Goal: Find specific page/section: Find specific page/section

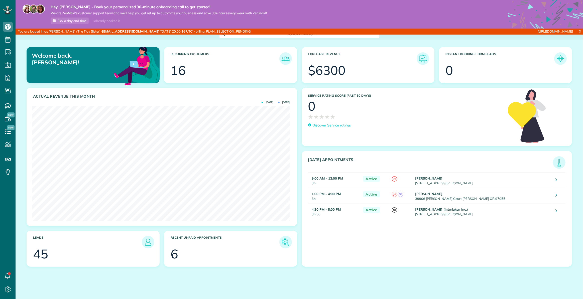
scroll to position [115, 258]
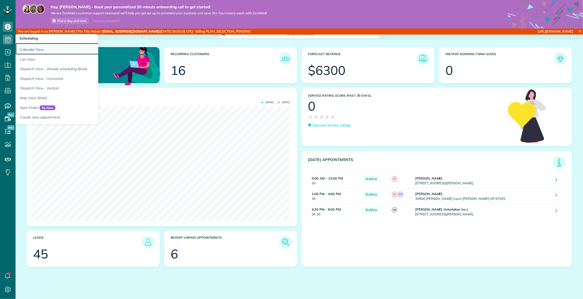
click at [32, 50] on link "Calendar View" at bounding box center [78, 49] width 125 height 12
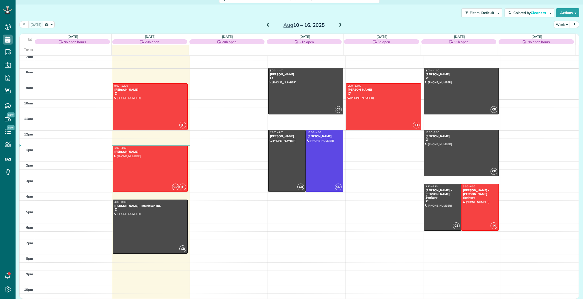
scroll to position [60, 0]
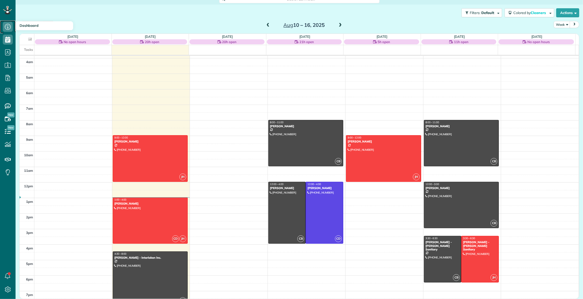
click at [12, 27] on icon at bounding box center [8, 27] width 10 height 10
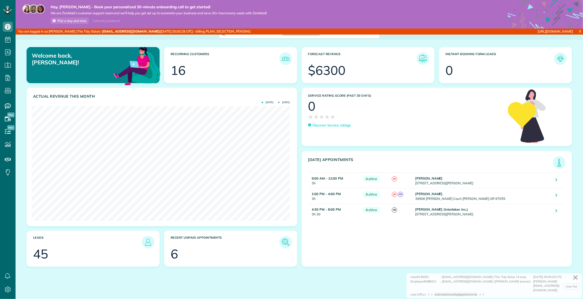
scroll to position [115, 258]
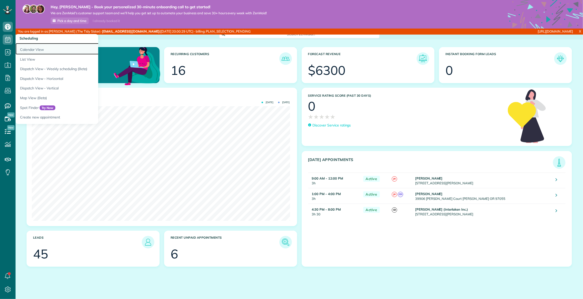
click at [29, 50] on link "Calendar View" at bounding box center [78, 49] width 125 height 12
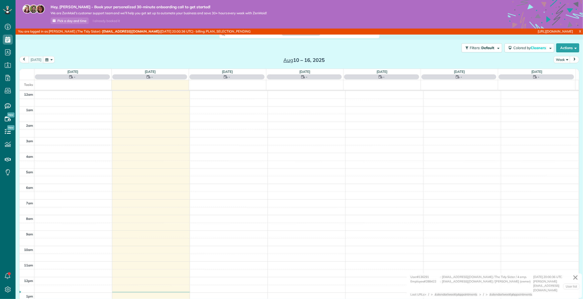
scroll to position [109, 0]
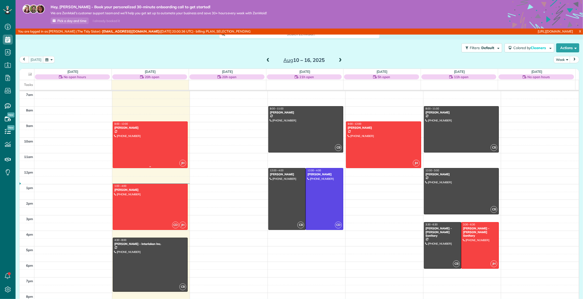
click at [148, 143] on div at bounding box center [150, 145] width 75 height 46
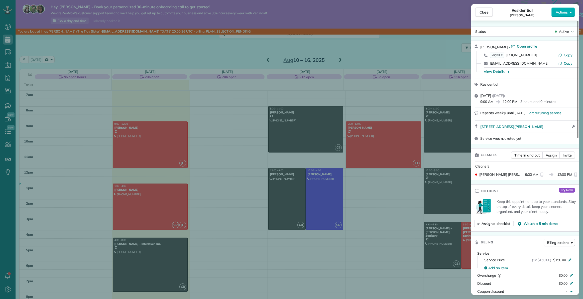
scroll to position [92, 0]
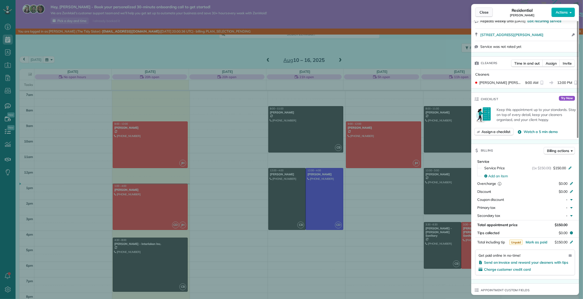
click at [485, 12] on span "Close" at bounding box center [484, 12] width 9 height 5
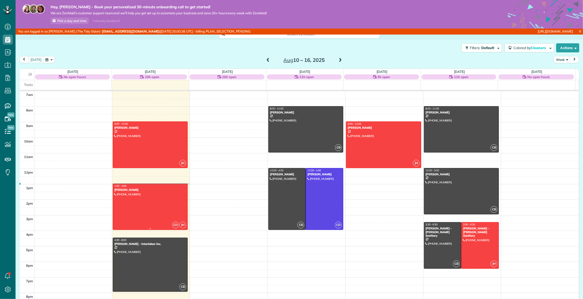
click at [141, 198] on div at bounding box center [150, 207] width 75 height 46
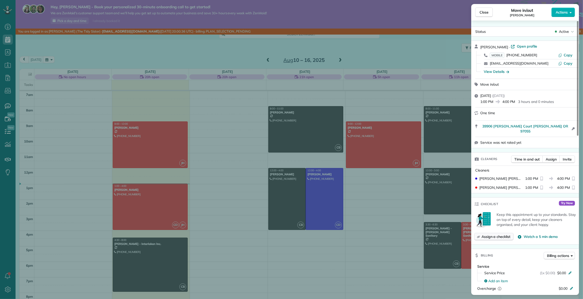
scroll to position [115, 0]
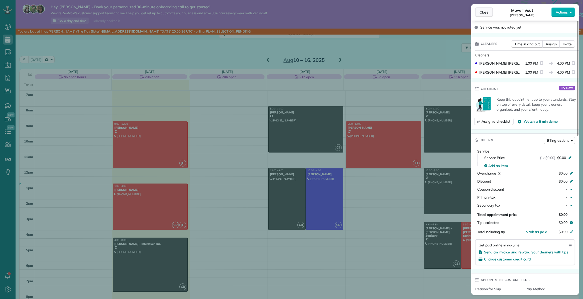
click at [488, 11] on span "Close" at bounding box center [484, 12] width 9 height 5
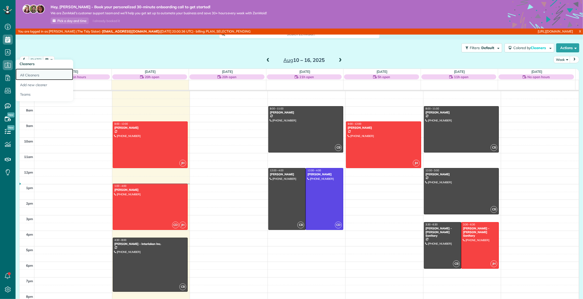
click at [28, 75] on link "All Cleaners" at bounding box center [45, 75] width 58 height 12
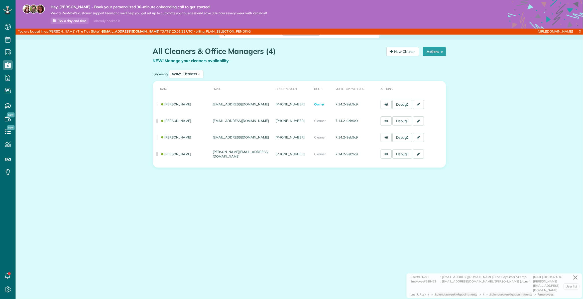
scroll to position [2, 2]
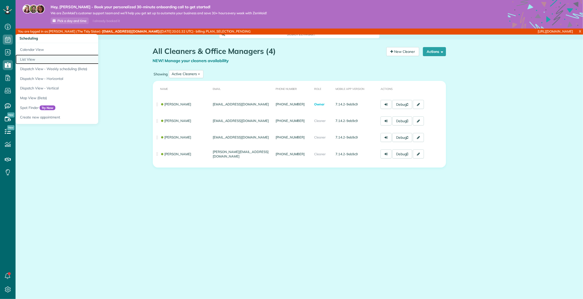
click at [29, 58] on link "List View" at bounding box center [78, 60] width 125 height 10
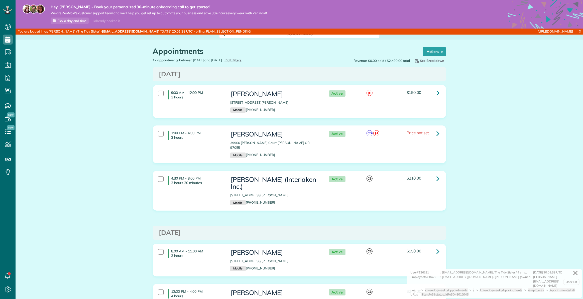
scroll to position [2, 2]
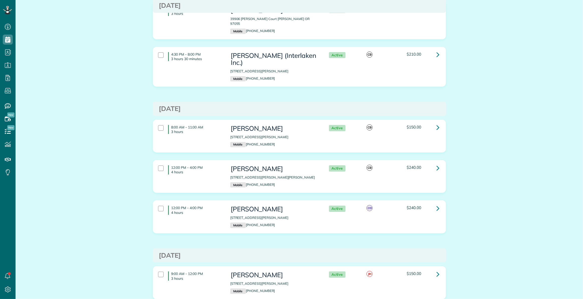
scroll to position [0, 0]
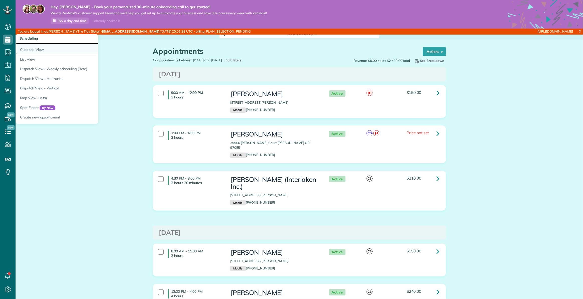
click at [30, 47] on link "Calendar View" at bounding box center [78, 49] width 125 height 12
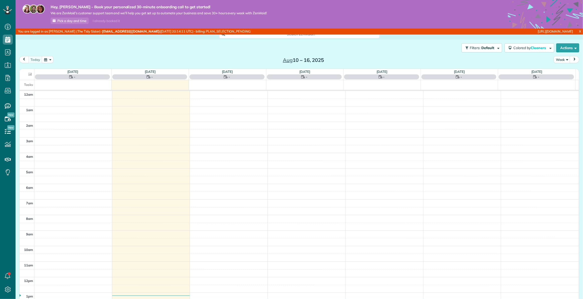
scroll to position [109, 0]
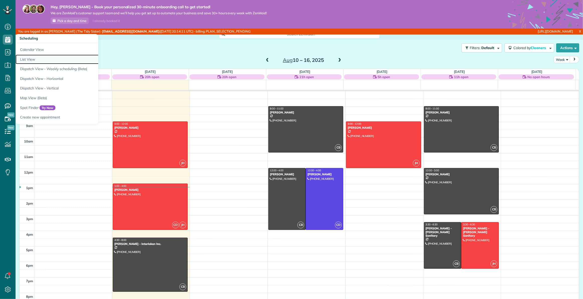
click at [30, 60] on link "List View" at bounding box center [78, 60] width 125 height 10
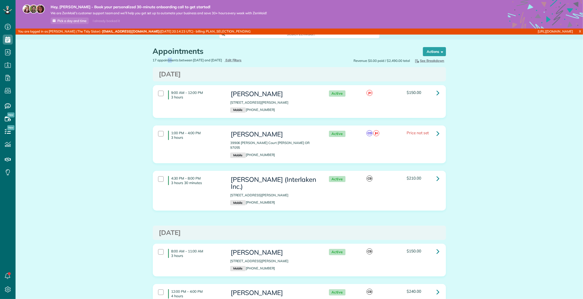
drag, startPoint x: 155, startPoint y: 61, endPoint x: 177, endPoint y: 61, distance: 22.6
click at [30, 62] on link "All Contacts" at bounding box center [45, 62] width 58 height 12
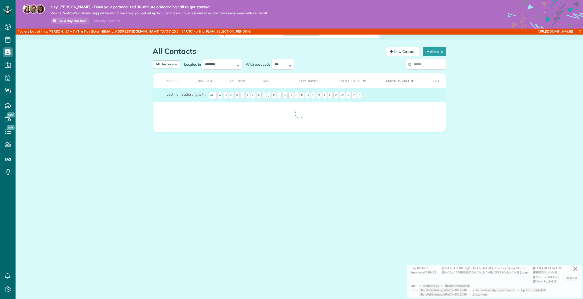
scroll to position [2, 2]
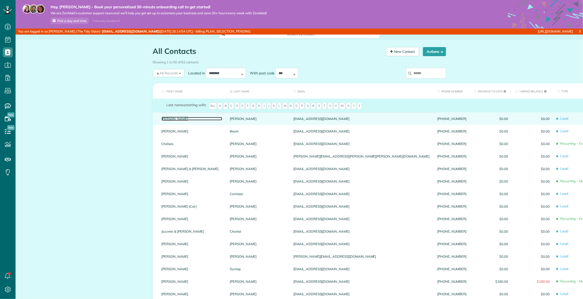
click at [175, 118] on link "[PERSON_NAME]" at bounding box center [192, 119] width 61 height 4
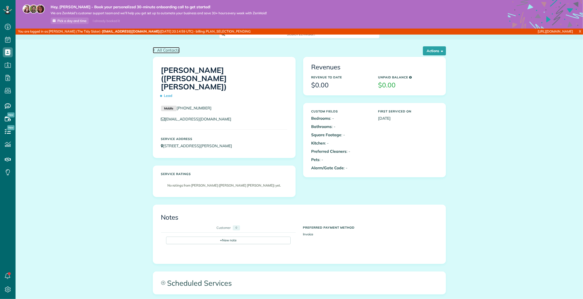
click at [162, 51] on span "All Contacts" at bounding box center [168, 50] width 23 height 5
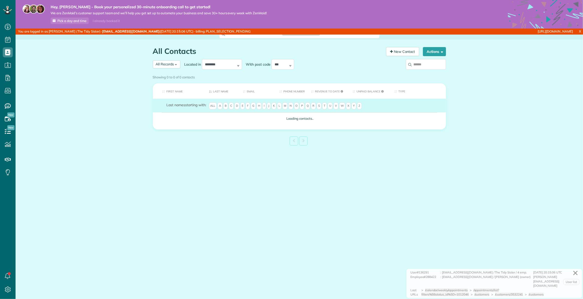
scroll to position [2, 2]
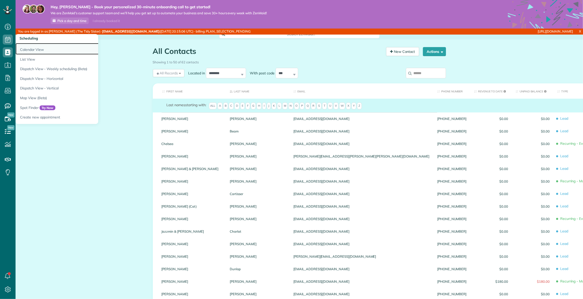
click at [41, 49] on link "Calendar View" at bounding box center [78, 49] width 125 height 12
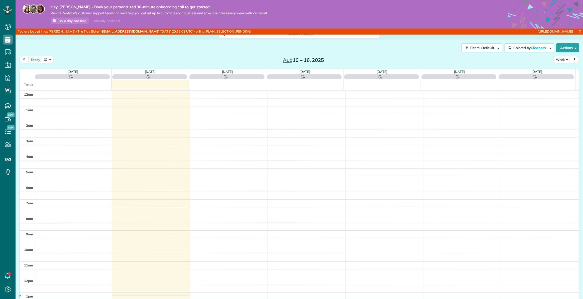
scroll to position [109, 0]
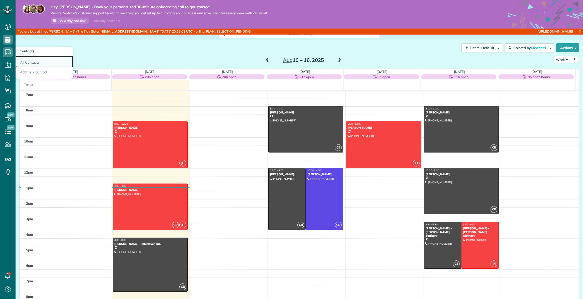
click at [28, 59] on link "All Contacts" at bounding box center [45, 62] width 58 height 12
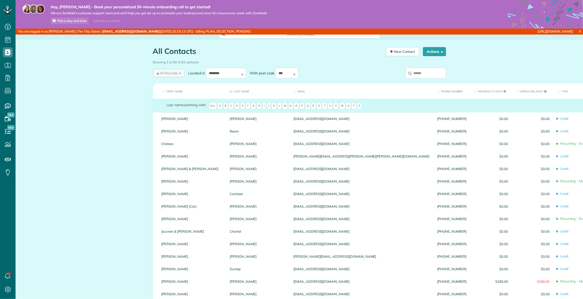
click at [173, 74] on span "All Records" at bounding box center [167, 73] width 22 height 5
click at [168, 92] on li "All Customers" at bounding box center [174, 96] width 43 height 11
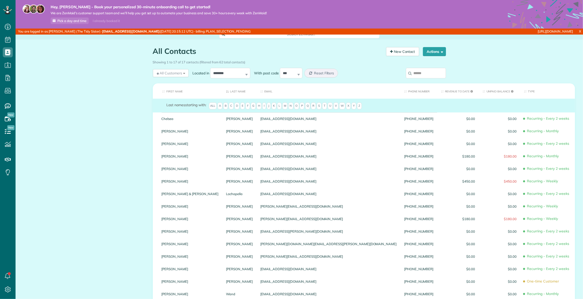
click at [110, 84] on div "All Contacts Contacts in [GEOGRAPHIC_DATA] [2 min] New Contact Actions New Cont…" at bounding box center [300, 209] width 568 height 339
click at [111, 88] on div "All Contacts Contacts in [GEOGRAPHIC_DATA] [2 min] New Contact Actions New Cont…" at bounding box center [300, 209] width 568 height 339
click at [173, 73] on span "All Customers" at bounding box center [169, 73] width 27 height 5
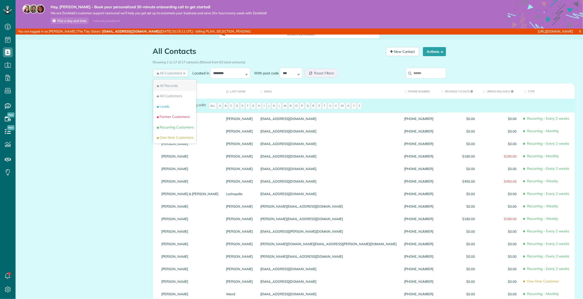
click at [169, 85] on span "All Records" at bounding box center [167, 85] width 22 height 5
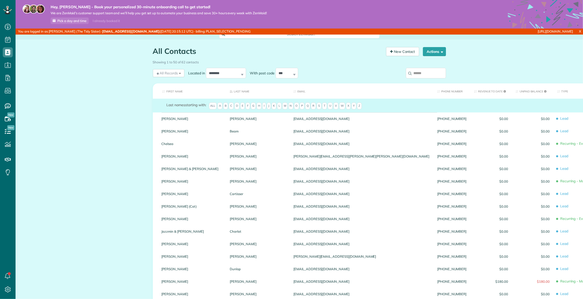
drag, startPoint x: 201, startPoint y: 62, endPoint x: 149, endPoint y: 59, distance: 52.2
click at [149, 59] on div "Showing 1 to 50 of 62 contacts" at bounding box center [299, 62] width 301 height 9
click at [172, 73] on span "All Records" at bounding box center [167, 73] width 22 height 5
click at [173, 96] on span "All Customers" at bounding box center [169, 95] width 27 height 5
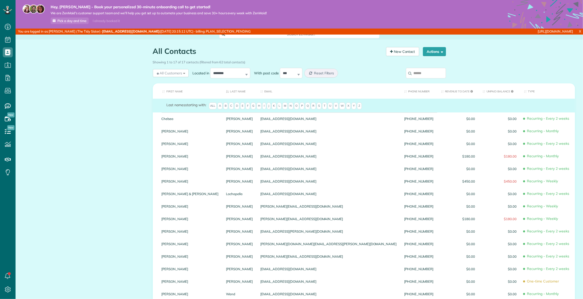
click at [100, 85] on div "All Contacts Contacts in [GEOGRAPHIC_DATA] [2 min] New Contact Actions New Cont…" at bounding box center [300, 209] width 568 height 339
click at [90, 88] on div "All Contacts Contacts in [GEOGRAPHIC_DATA] [2 min] New Contact Actions New Cont…" at bounding box center [300, 209] width 568 height 339
click at [91, 88] on div "All Contacts Contacts in [GEOGRAPHIC_DATA] [2 min] New Contact Actions New Cont…" at bounding box center [300, 209] width 568 height 339
click at [169, 71] on span "All Customers" at bounding box center [169, 73] width 27 height 5
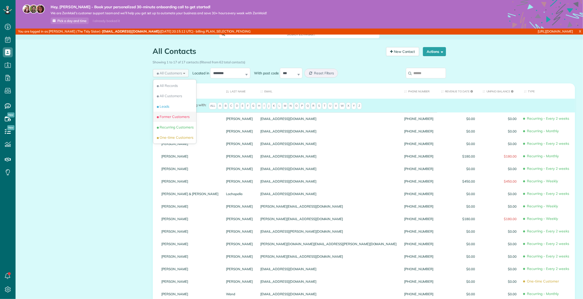
click at [173, 116] on span "Former Customers" at bounding box center [173, 116] width 34 height 5
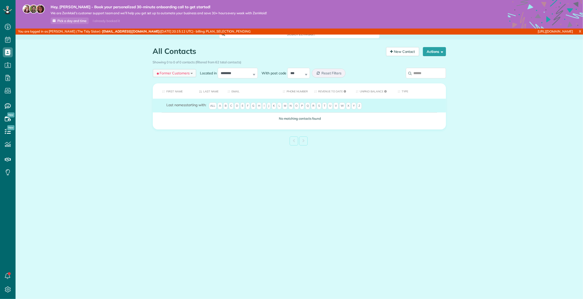
click at [177, 71] on span "Former Customers" at bounding box center [173, 73] width 34 height 5
click at [169, 139] on span "One-time Customers" at bounding box center [175, 137] width 38 height 5
click at [128, 78] on div "All Contacts Contacts in [GEOGRAPHIC_DATA] [2 min] New Contact Actions New Cont…" at bounding box center [300, 109] width 568 height 138
click at [333, 73] on span "Reset Filters" at bounding box center [335, 73] width 20 height 5
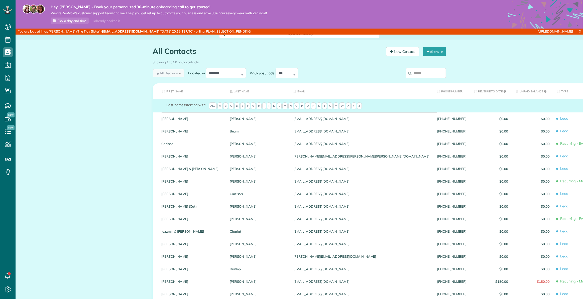
click at [170, 71] on span "All Records" at bounding box center [167, 73] width 22 height 5
click at [170, 86] on span "All Records" at bounding box center [167, 85] width 22 height 5
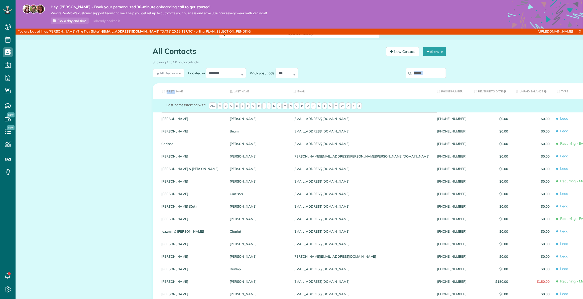
click at [170, 73] on span "All Records" at bounding box center [167, 73] width 22 height 5
